Goal: Task Accomplishment & Management: Manage account settings

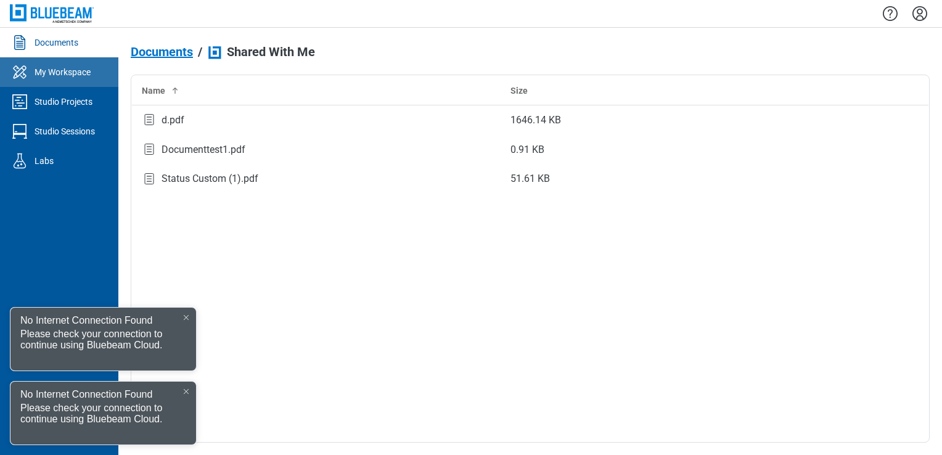
click at [78, 57] on link "My Workspace" at bounding box center [59, 72] width 118 height 30
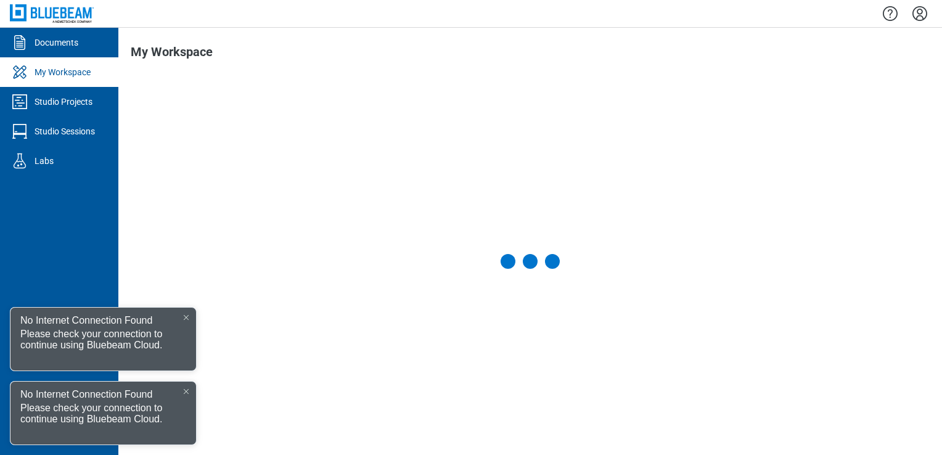
click at [181, 314] on div at bounding box center [186, 317] width 10 height 10
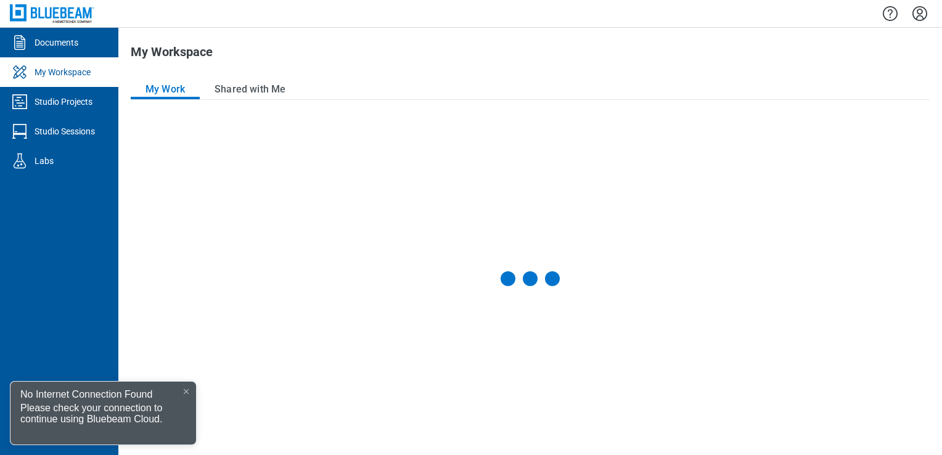
click at [185, 394] on div at bounding box center [186, 391] width 10 height 10
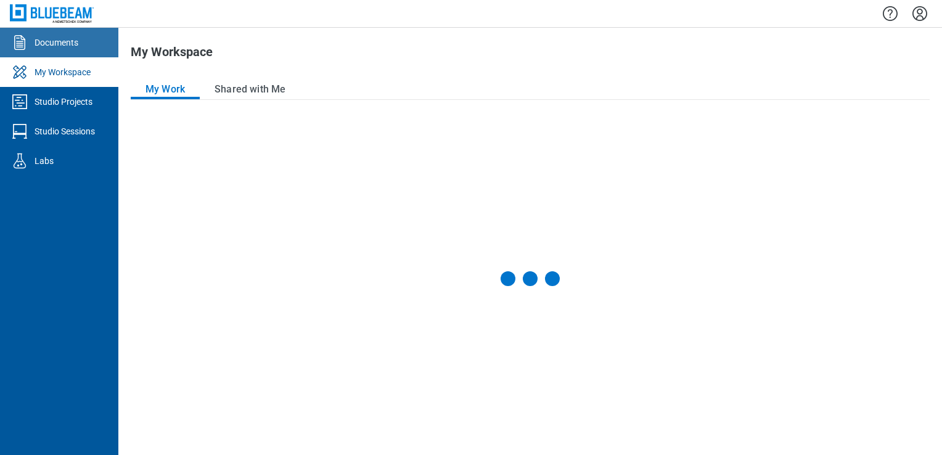
click at [58, 55] on link "Documents" at bounding box center [59, 43] width 118 height 30
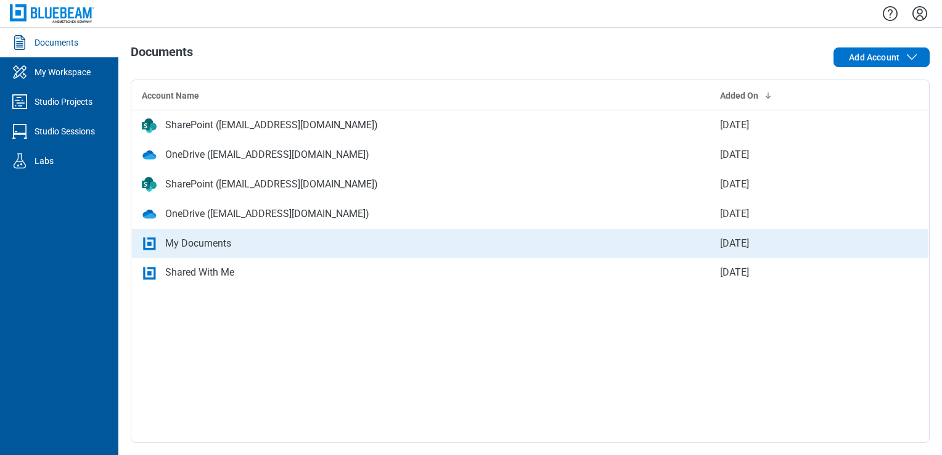
click at [177, 250] on td "My Documents" at bounding box center [421, 244] width 578 height 30
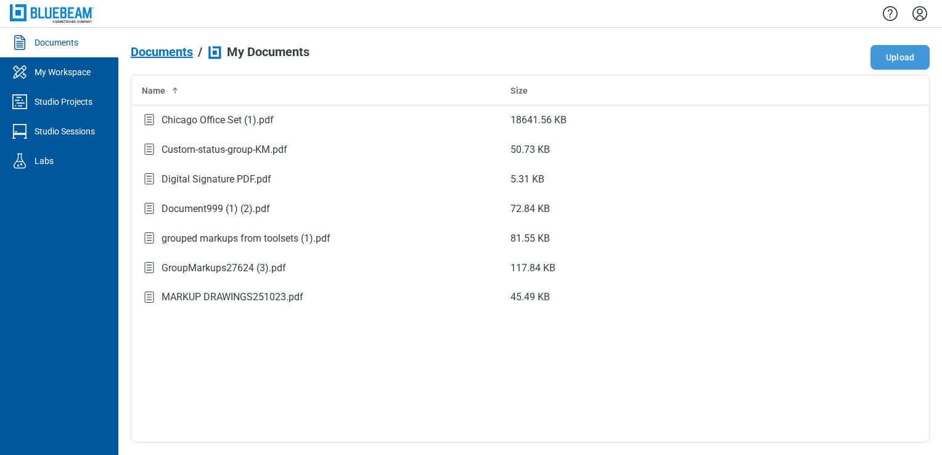
click at [879, 57] on button "Upload" at bounding box center [899, 57] width 59 height 25
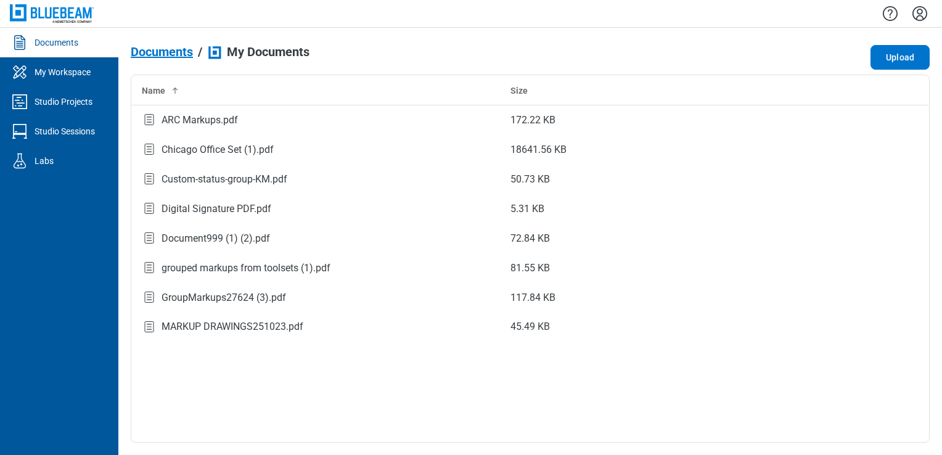
click at [176, 55] on span "Documents" at bounding box center [162, 52] width 62 height 14
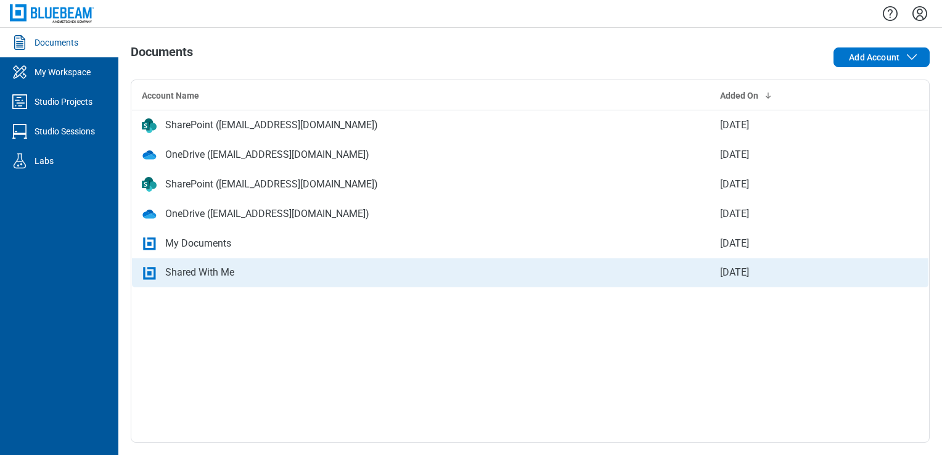
click at [212, 275] on div "Shared With Me" at bounding box center [199, 272] width 69 height 15
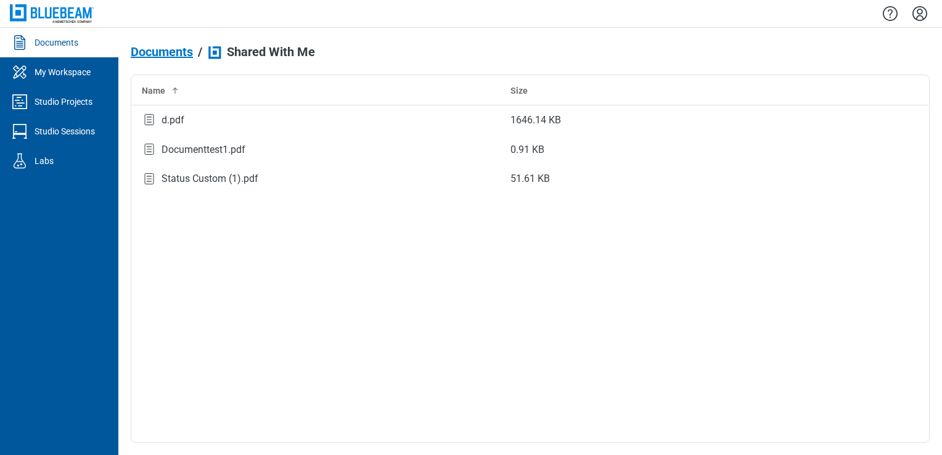
click at [166, 53] on span "Documents" at bounding box center [162, 52] width 62 height 14
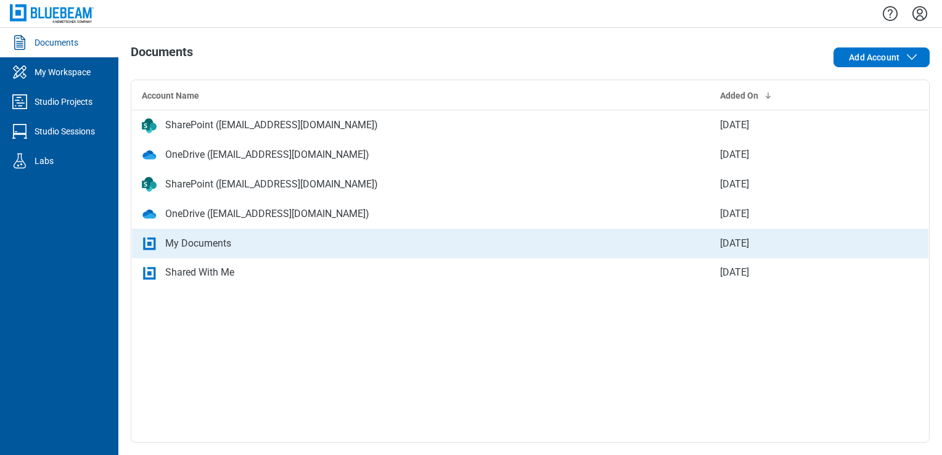
click at [195, 245] on div "My Documents" at bounding box center [198, 243] width 66 height 15
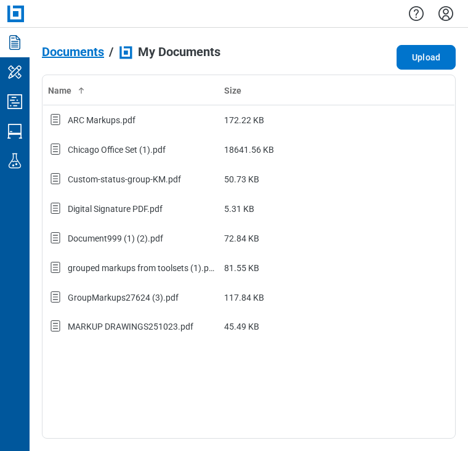
click at [59, 47] on span "Documents" at bounding box center [73, 52] width 62 height 14
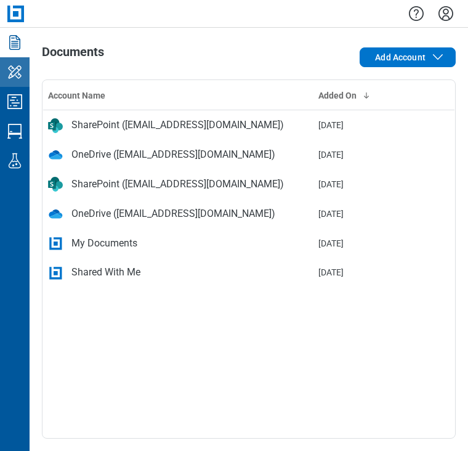
click at [9, 79] on icon "My Workspace" at bounding box center [15, 72] width 20 height 20
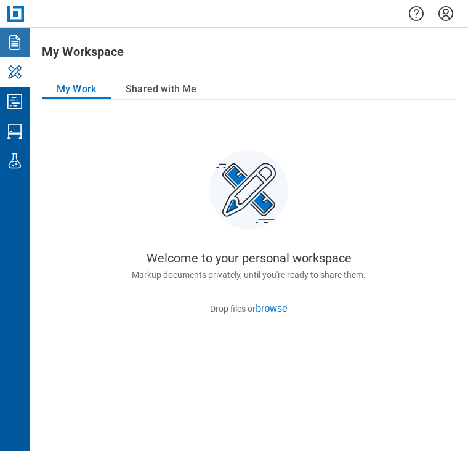
click at [15, 40] on icon "Documents" at bounding box center [15, 43] width 20 height 20
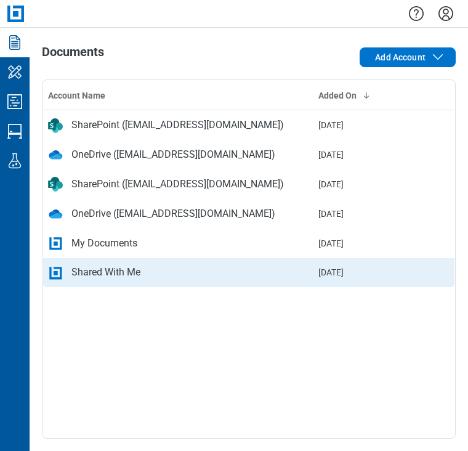
click at [104, 260] on td "Shared With Me" at bounding box center [178, 273] width 271 height 30
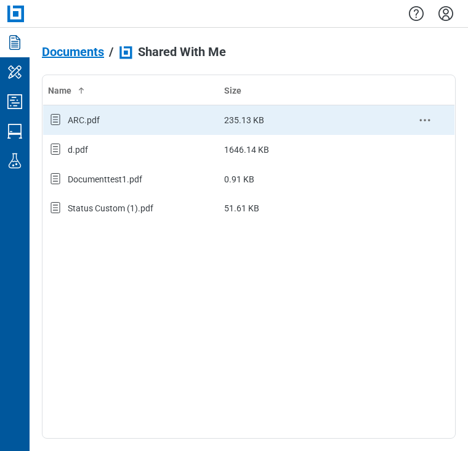
click at [97, 118] on div "ARC.pdf" at bounding box center [84, 120] width 32 height 12
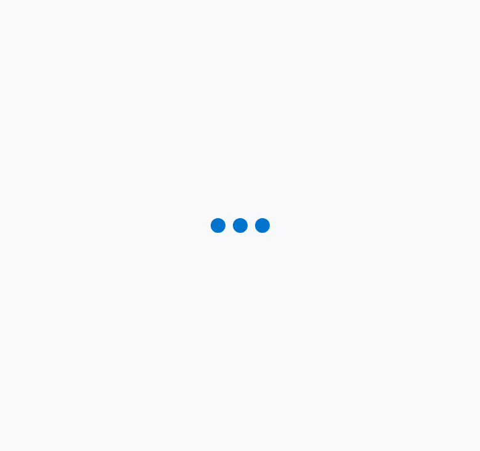
click at [428, 93] on div at bounding box center [240, 225] width 480 height 451
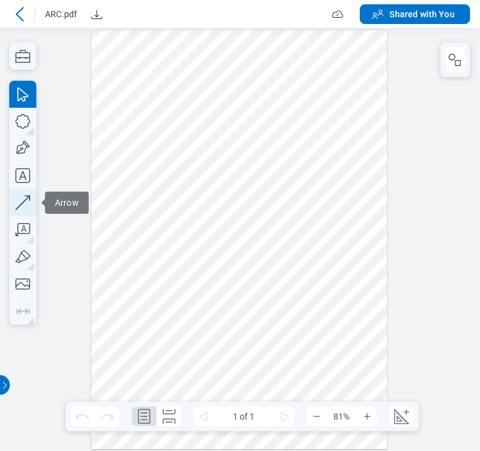
click at [11, 201] on icon "button" at bounding box center [22, 202] width 27 height 27
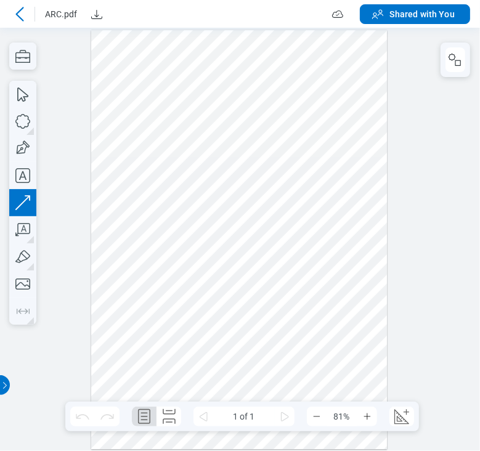
drag, startPoint x: 243, startPoint y: 65, endPoint x: 464, endPoint y: 263, distance: 296.3
click at [239, 260] on div at bounding box center [239, 240] width 296 height 420
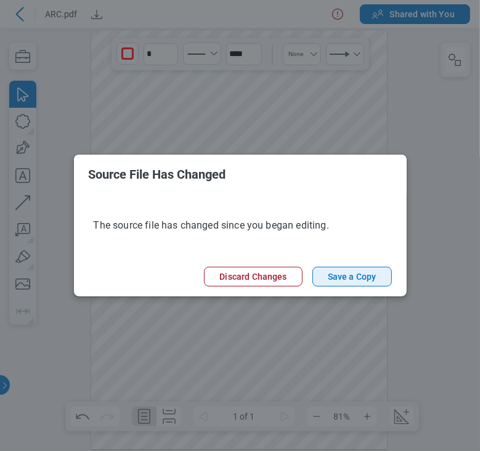
click at [348, 279] on button "Save a Copy" at bounding box center [351, 277] width 79 height 20
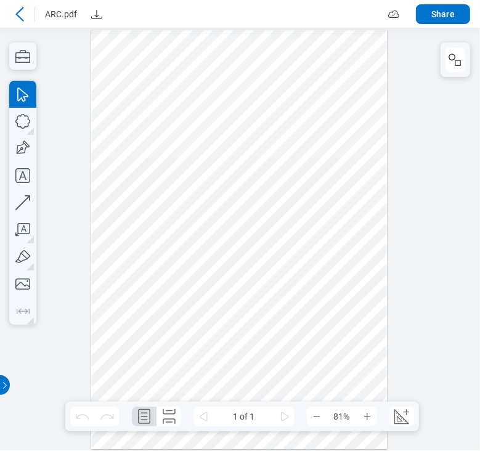
click at [17, 15] on icon at bounding box center [19, 14] width 8 height 14
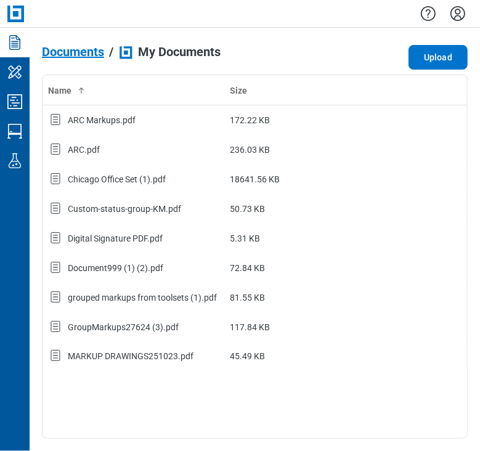
click at [95, 49] on span "Documents" at bounding box center [73, 52] width 62 height 14
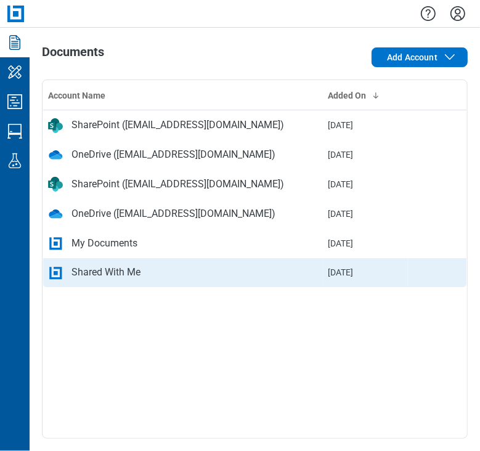
click at [118, 263] on td "Shared With Me" at bounding box center [183, 273] width 280 height 30
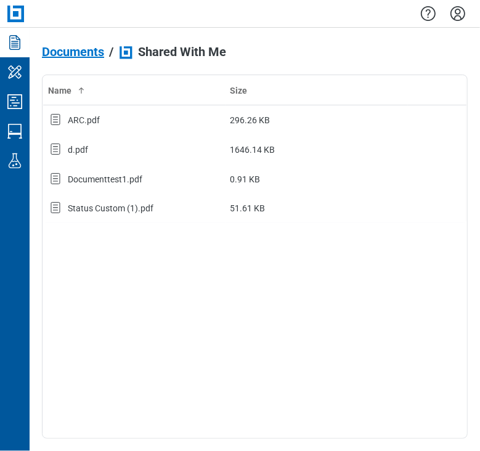
click at [76, 51] on span "Documents" at bounding box center [73, 52] width 62 height 14
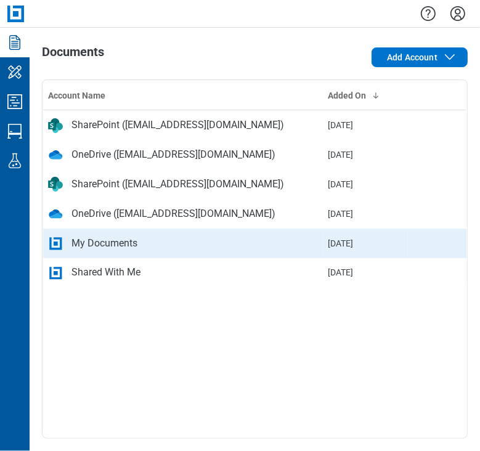
click at [118, 246] on div "My Documents" at bounding box center [104, 243] width 66 height 15
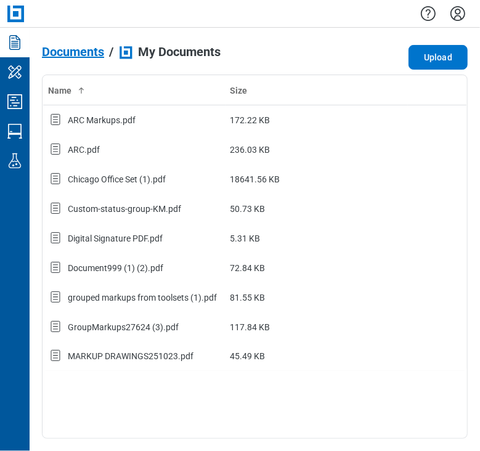
click at [89, 54] on span "Documents" at bounding box center [73, 52] width 62 height 14
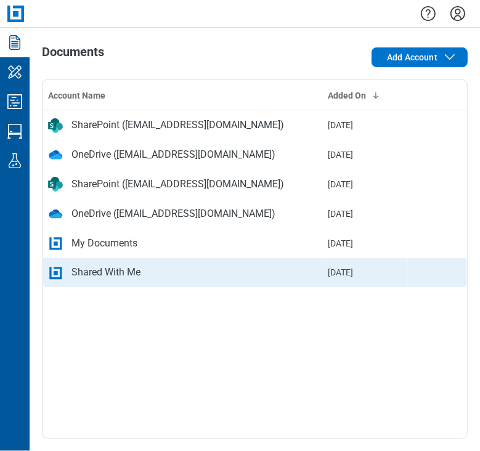
click at [107, 263] on td "Shared With Me" at bounding box center [183, 273] width 280 height 30
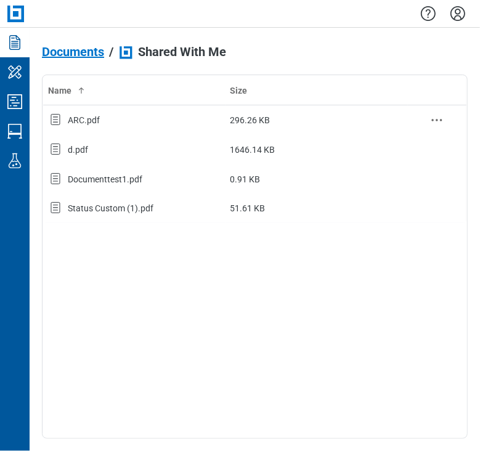
click at [105, 123] on div "ARC.pdf" at bounding box center [134, 120] width 173 height 16
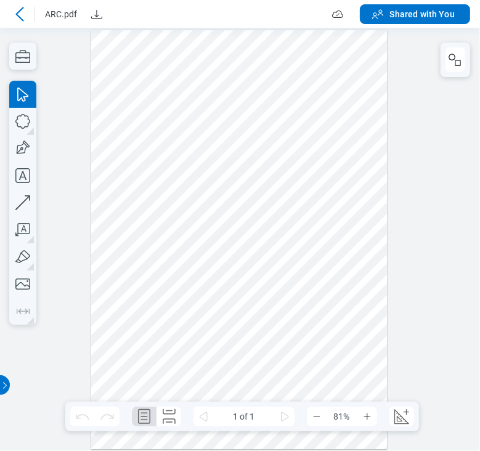
click at [22, 6] on div at bounding box center [20, 14] width 20 height 20
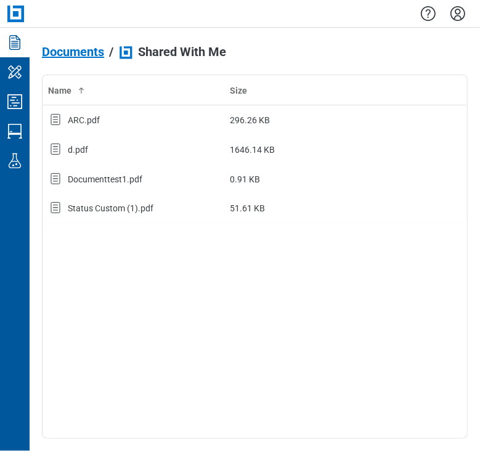
click at [87, 49] on span "Documents" at bounding box center [73, 52] width 62 height 14
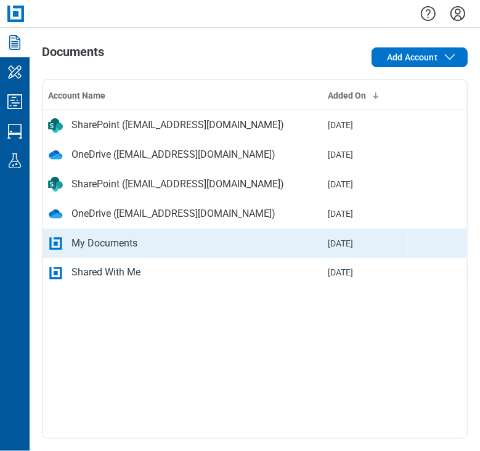
click at [104, 241] on div "My Documents" at bounding box center [104, 243] width 66 height 15
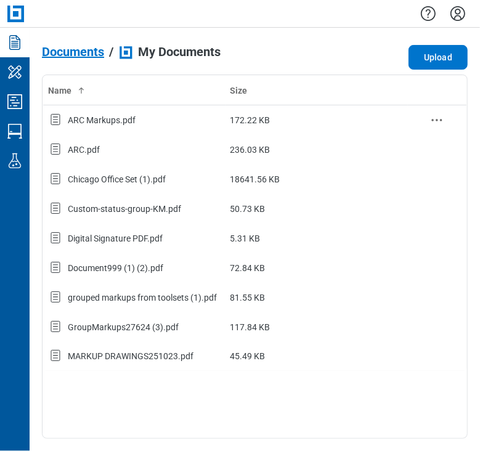
click at [116, 123] on div "ARC Markups.pdf" at bounding box center [102, 120] width 68 height 12
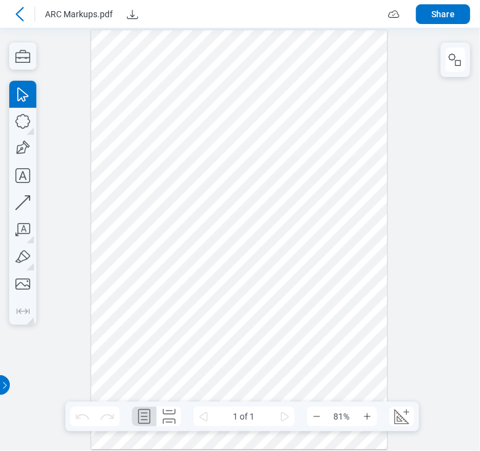
click at [20, 18] on icon at bounding box center [19, 14] width 8 height 14
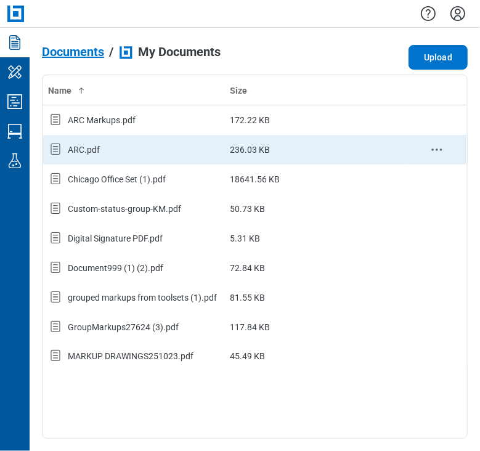
click at [131, 145] on div "ARC.pdf" at bounding box center [134, 150] width 173 height 16
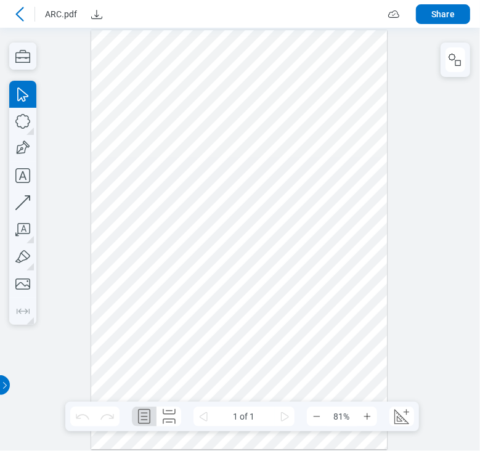
click at [13, 17] on icon at bounding box center [19, 14] width 15 height 15
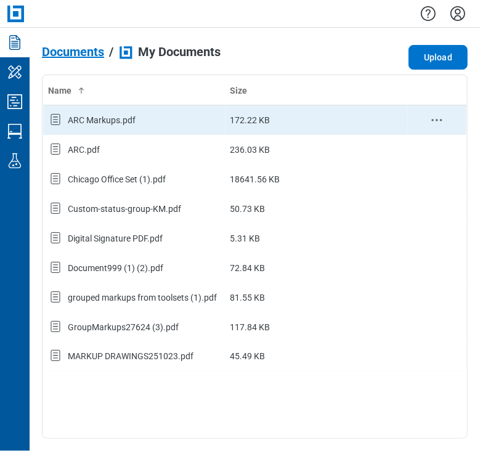
click at [441, 120] on icon "context-menu" at bounding box center [436, 120] width 15 height 15
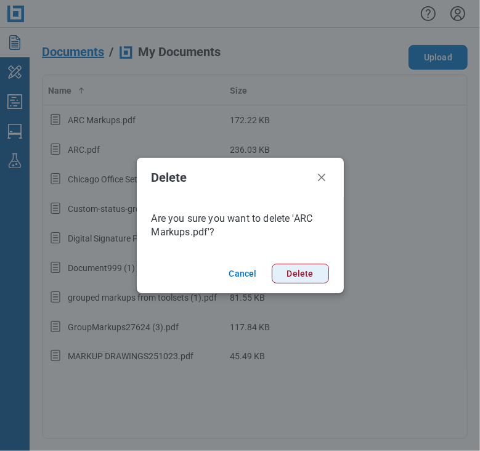
click at [318, 267] on button "Delete" at bounding box center [300, 274] width 57 height 20
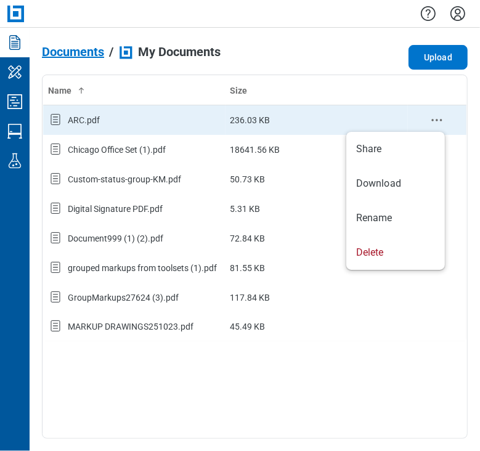
click at [441, 115] on icon "context-menu" at bounding box center [436, 120] width 15 height 15
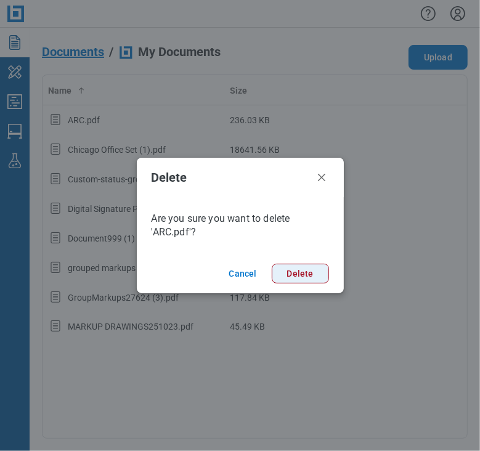
click at [303, 277] on button "Delete" at bounding box center [300, 274] width 57 height 20
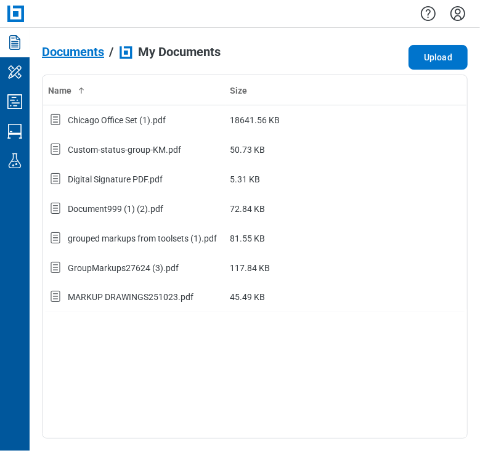
click at [57, 49] on span "Documents" at bounding box center [73, 52] width 62 height 14
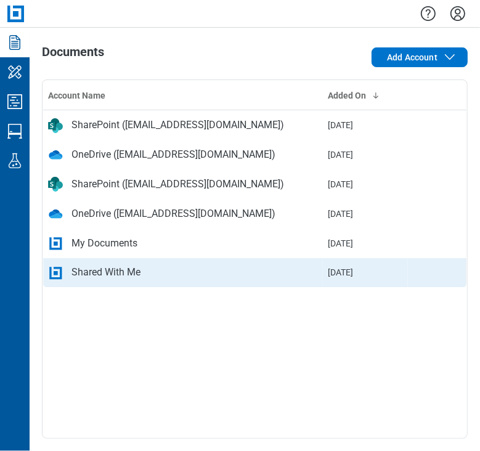
click at [113, 271] on div "Shared With Me" at bounding box center [105, 272] width 69 height 15
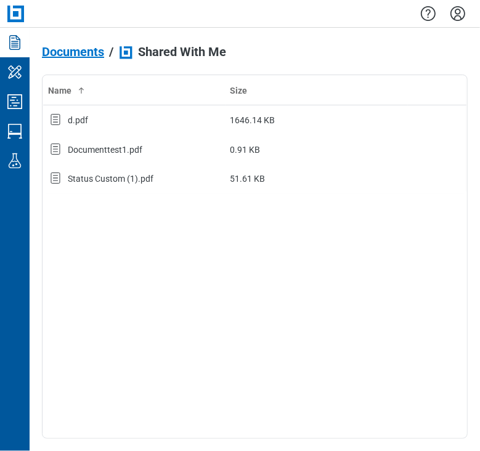
click at [64, 58] on span "Documents" at bounding box center [73, 52] width 62 height 14
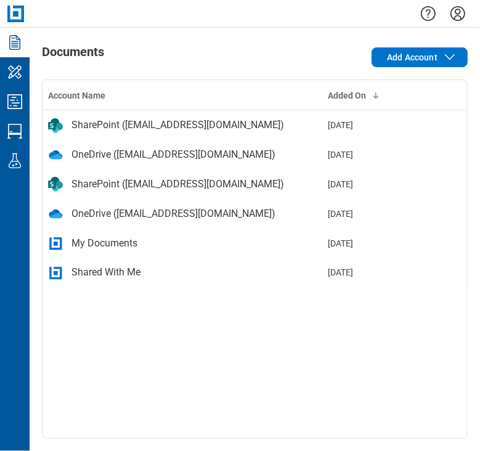
click at [89, 248] on div "My Documents" at bounding box center [104, 243] width 66 height 15
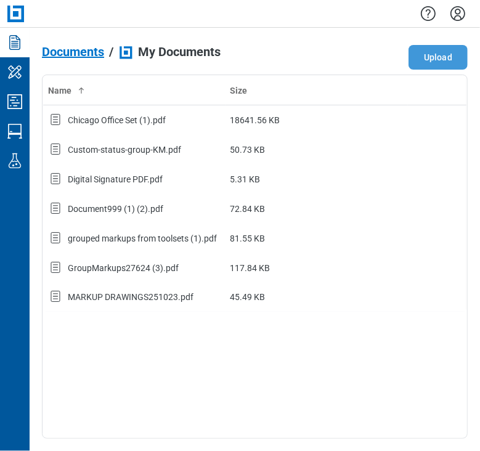
click at [420, 56] on button "Upload" at bounding box center [438, 57] width 59 height 25
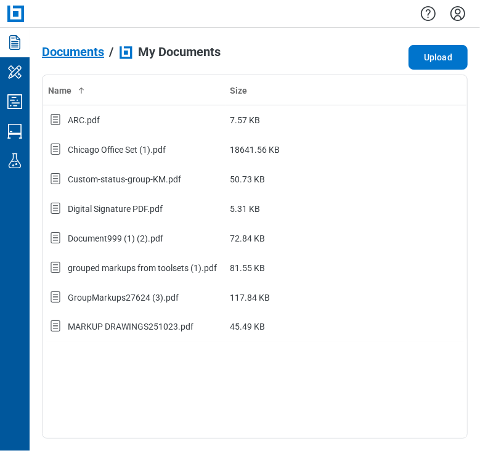
click at [71, 51] on span "Documents" at bounding box center [73, 52] width 62 height 14
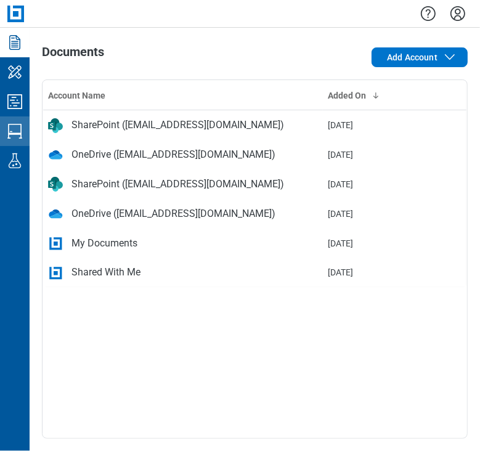
click at [6, 128] on icon "Studio Sessions" at bounding box center [15, 131] width 20 height 20
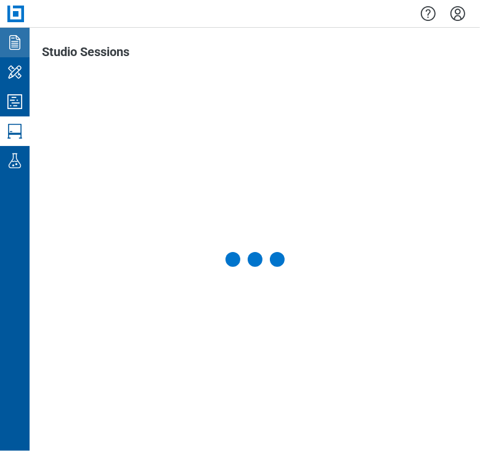
click at [15, 45] on icon "Documents" at bounding box center [14, 42] width 11 height 15
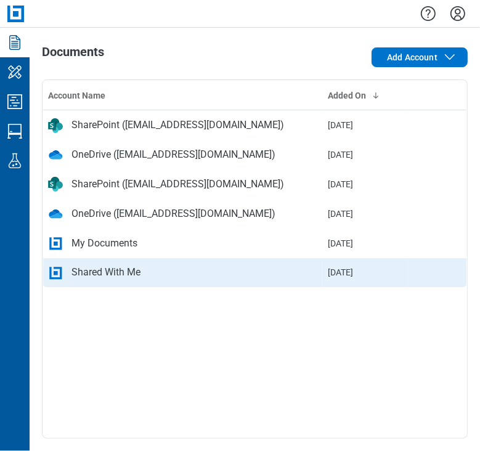
click at [97, 275] on div "Shared With Me" at bounding box center [105, 272] width 69 height 15
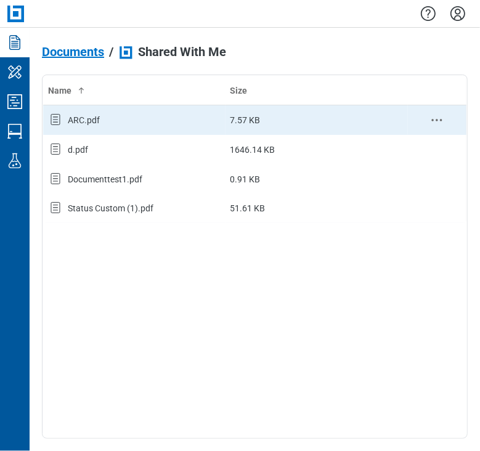
click at [91, 116] on div "ARC.pdf" at bounding box center [84, 120] width 32 height 12
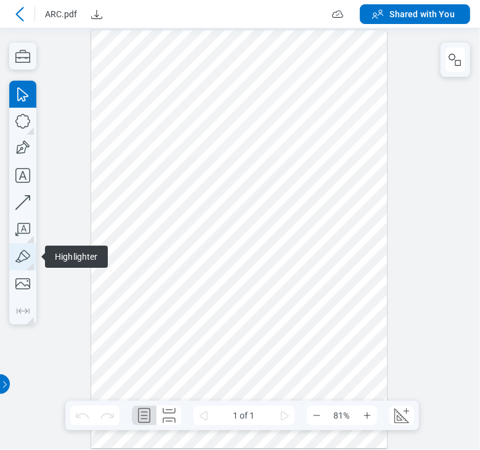
click at [18, 254] on icon "button" at bounding box center [22, 256] width 27 height 27
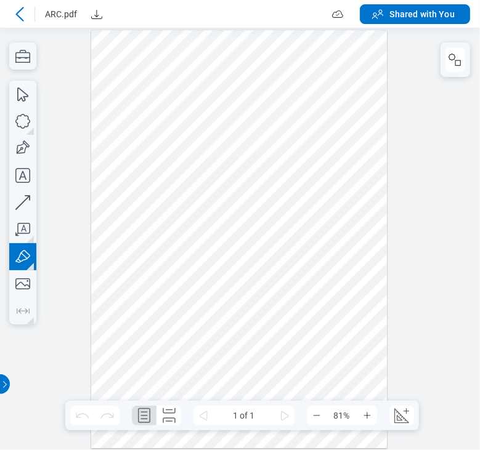
drag, startPoint x: 262, startPoint y: 83, endPoint x: 134, endPoint y: 55, distance: 131.0
click at [129, 44] on div at bounding box center [239, 239] width 296 height 419
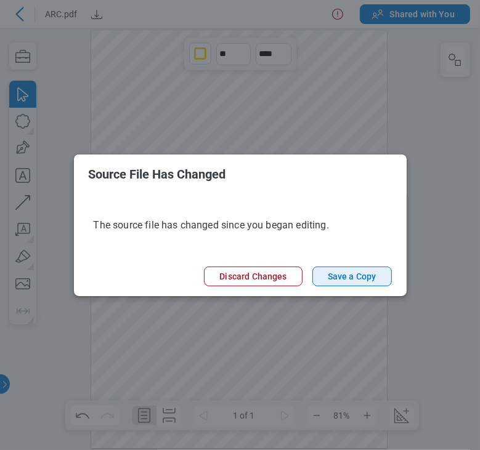
click at [333, 278] on button "Save a Copy" at bounding box center [351, 277] width 79 height 20
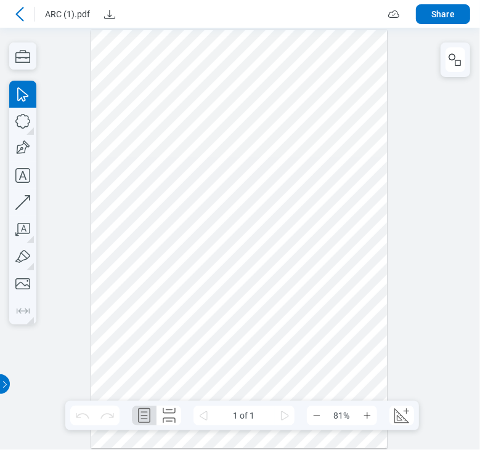
click at [22, 14] on icon at bounding box center [19, 14] width 15 height 15
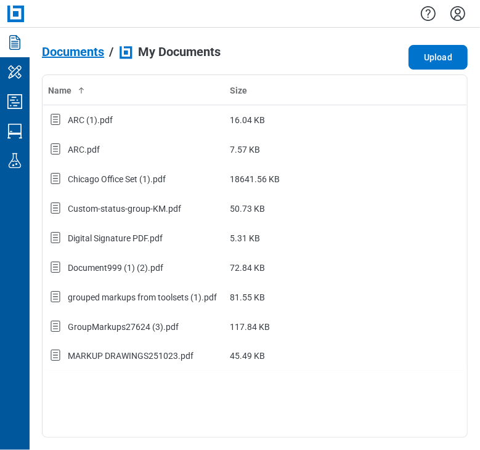
click at [84, 46] on span "Documents" at bounding box center [73, 52] width 62 height 14
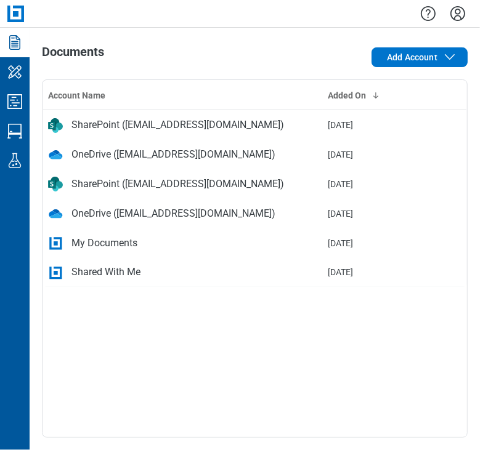
click at [136, 266] on div "Shared With Me" at bounding box center [105, 272] width 69 height 15
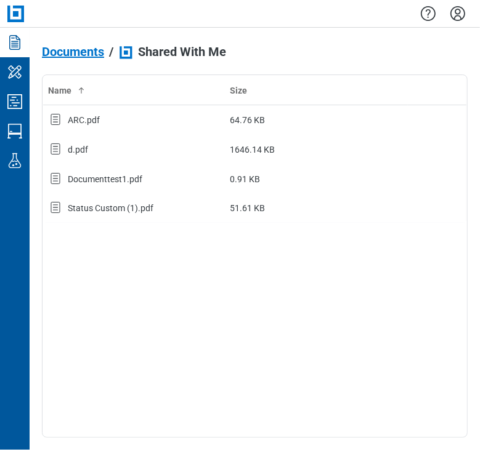
click at [70, 46] on span "Documents" at bounding box center [73, 52] width 62 height 14
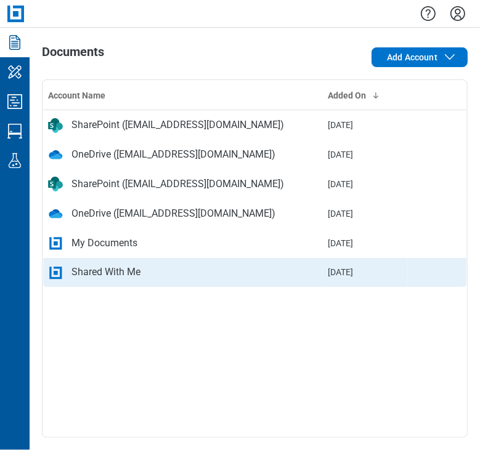
click at [122, 274] on div "Shared With Me" at bounding box center [105, 272] width 69 height 15
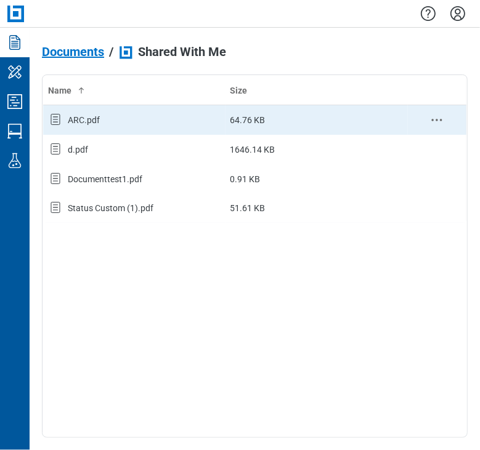
click at [123, 125] on div "ARC.pdf" at bounding box center [134, 120] width 173 height 16
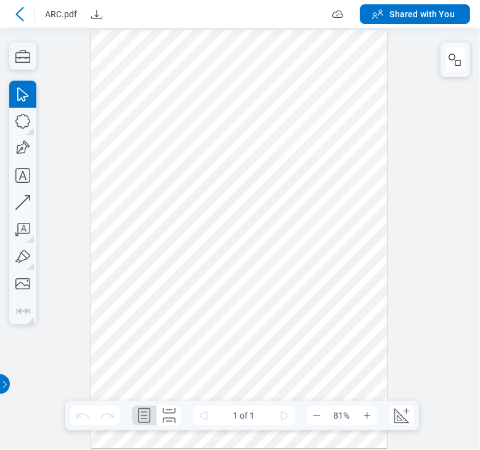
click at [17, 15] on icon at bounding box center [19, 14] width 8 height 14
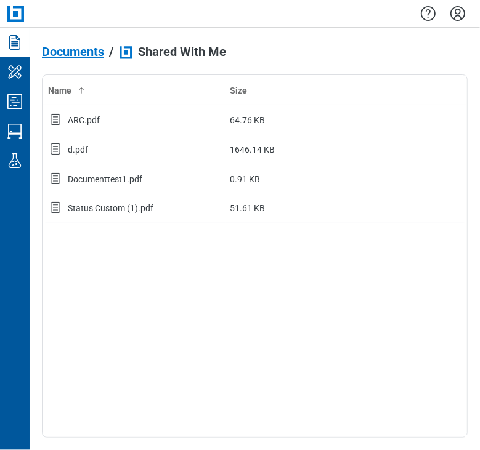
click at [71, 54] on span "Documents" at bounding box center [73, 52] width 62 height 14
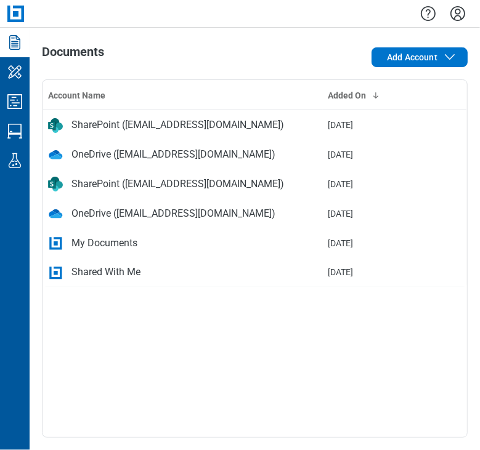
click at [99, 236] on div "My Documents" at bounding box center [104, 243] width 66 height 15
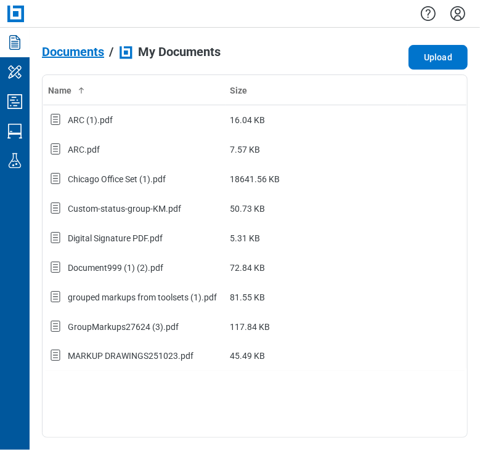
click at [104, 126] on div "ARC (1).pdf" at bounding box center [134, 120] width 173 height 16
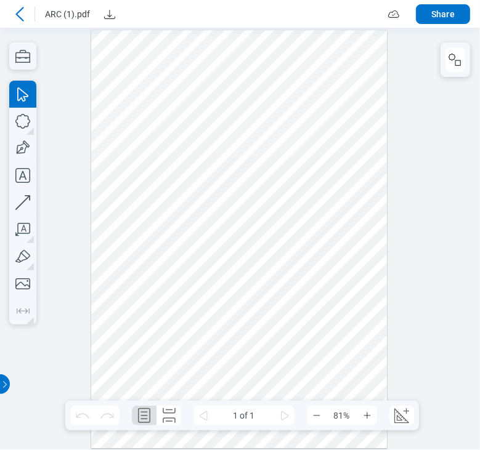
click at [18, 22] on div at bounding box center [20, 14] width 20 height 20
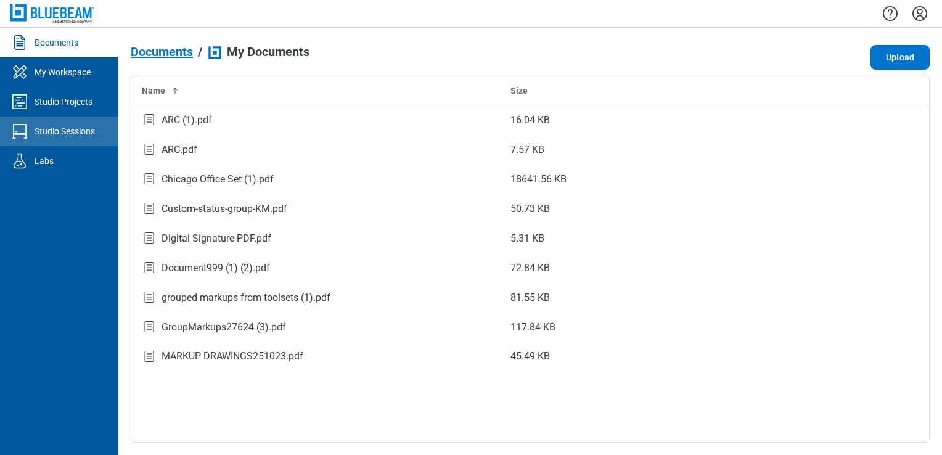
click at [91, 131] on div "Studio Sessions" at bounding box center [65, 131] width 60 height 12
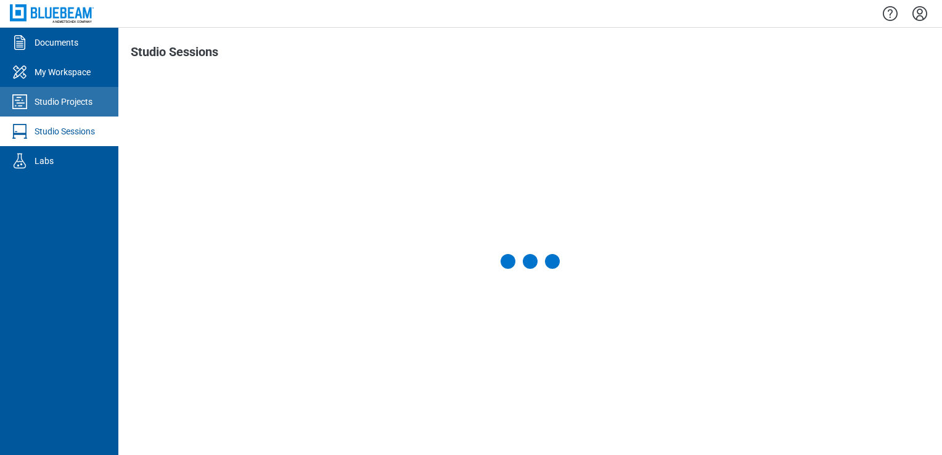
click at [81, 99] on div "Studio Projects" at bounding box center [64, 102] width 58 height 12
